Goal: Find specific page/section: Find specific page/section

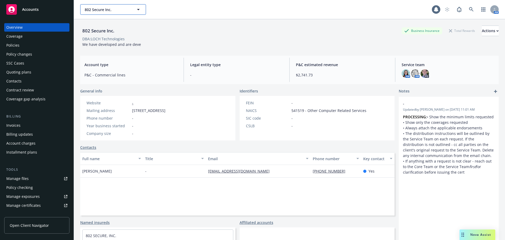
click at [113, 8] on span "802 Secure Inc." at bounding box center [108, 10] width 46 height 6
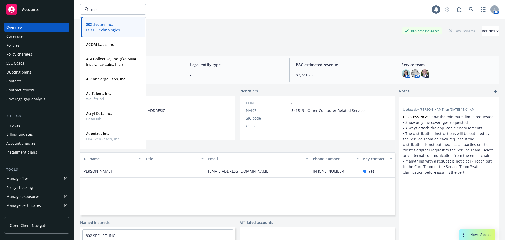
type input "meta"
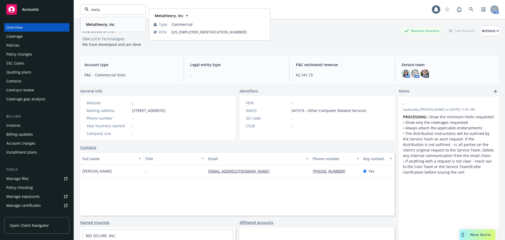
click at [104, 25] on strong "Metatheory, Inc" at bounding box center [100, 24] width 29 height 5
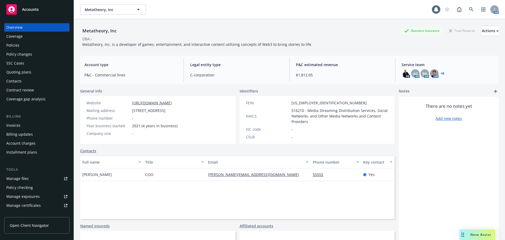
click at [23, 44] on div "Policies" at bounding box center [36, 45] width 61 height 8
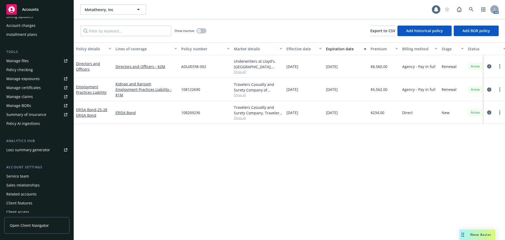
scroll to position [121, 0]
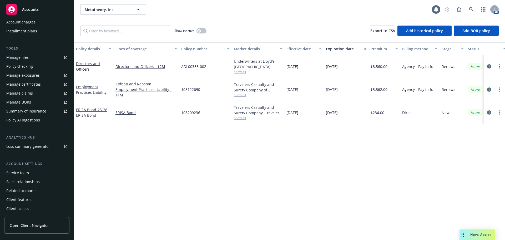
click at [33, 171] on div "Service team" at bounding box center [36, 172] width 61 height 8
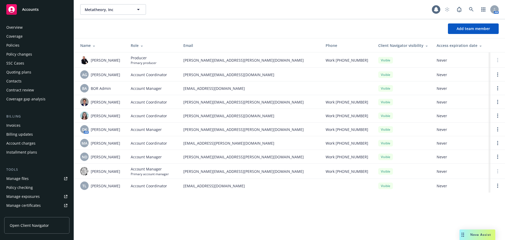
click at [18, 44] on div "Policies" at bounding box center [12, 45] width 13 height 8
